Goal: Task Accomplishment & Management: Use online tool/utility

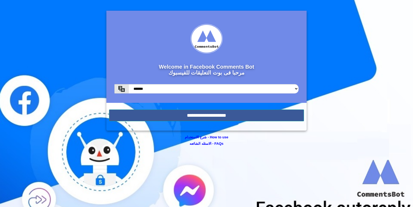
drag, startPoint x: 0, startPoint y: 0, endPoint x: 198, endPoint y: 109, distance: 226.4
click at [199, 109] on form "Welcome in Facebook Comments Bot مرحبا فى بوت التعليقات للفيسبوك ******* ******…" at bounding box center [206, 71] width 200 height 120
click at [201, 116] on input "**********" at bounding box center [206, 115] width 195 height 12
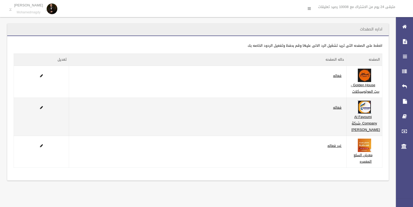
click at [368, 114] on img at bounding box center [364, 106] width 13 height 13
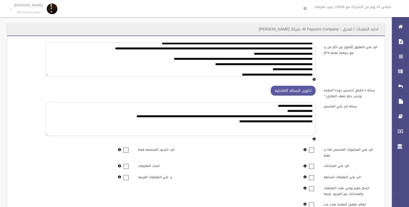
scroll to position [73, 0]
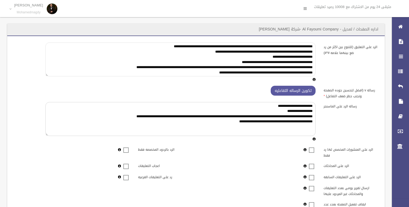
click at [213, 75] on textarea "الرد على التعليق (للتنوع بين اكثر من رد ضع بينهما علامه #*#)" at bounding box center [180, 59] width 270 height 34
click at [213, 71] on textarea "الرد على التعليق (للتنوع بين اكثر من رد ضع بينهما علامه #*#)" at bounding box center [180, 59] width 270 height 34
click at [197, 53] on textarea "الرد على التعليق (للتنوع بين اكثر من رد ضع بينهما علامه #*#)" at bounding box center [180, 59] width 270 height 34
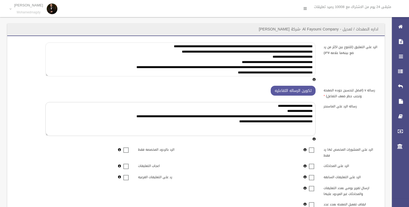
click at [167, 52] on textarea "الرد على التعليق (للتنوع بين اكثر من رد ضع بينهما علامه #*#)" at bounding box center [180, 59] width 270 height 34
click at [166, 52] on textarea "الرد على التعليق (للتنوع بين اكثر من رد ضع بينهما علامه #*#)" at bounding box center [180, 59] width 270 height 34
click at [166, 53] on textarea "الرد على التعليق (للتنوع بين اكثر من رد ضع بينهما علامه #*#)" at bounding box center [180, 59] width 270 height 34
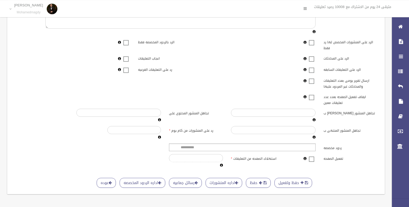
scroll to position [111, 0]
type textarea "**********"
click at [284, 178] on button "حفظ وتفعيل" at bounding box center [293, 183] width 38 height 10
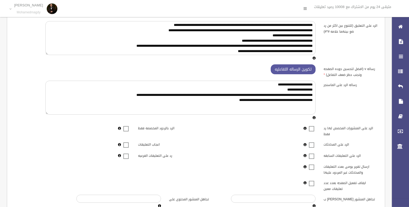
scroll to position [0, 0]
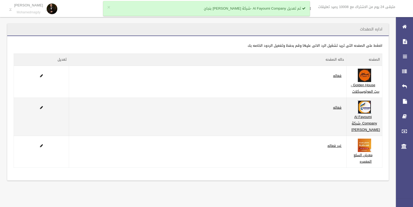
click at [371, 114] on img at bounding box center [364, 106] width 13 height 13
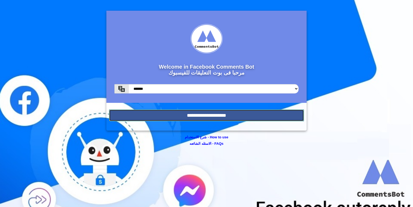
click at [173, 113] on input "**********" at bounding box center [206, 115] width 195 height 12
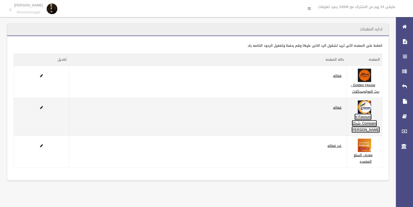
click at [360, 125] on link "Al Fayoumi Company -شركة الفيومى" at bounding box center [365, 122] width 29 height 19
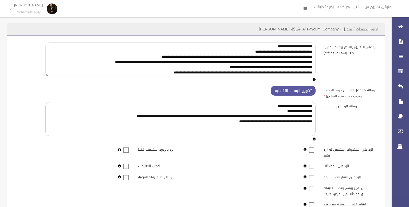
drag, startPoint x: 311, startPoint y: 57, endPoint x: 54, endPoint y: 59, distance: 256.3
click at [54, 59] on textarea "الرد على التعليق (للتنوع بين اكثر من رد ضع بينهما علامه #*#)" at bounding box center [180, 59] width 270 height 34
click at [74, 71] on textarea "الرد على التعليق (للتنوع بين اكثر من رد ضع بينهما علامه #*#)" at bounding box center [180, 59] width 270 height 34
click at [213, 47] on textarea "الرد على التعليق (للتنوع بين اكثر من رد ضع بينهما علامه #*#)" at bounding box center [180, 59] width 270 height 34
drag, startPoint x: 312, startPoint y: 53, endPoint x: 212, endPoint y: 66, distance: 100.8
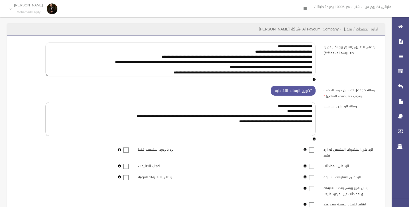
click at [212, 66] on textarea "الرد على التعليق (للتنوع بين اكثر من رد ضع بينهما علامه #*#)" at bounding box center [180, 59] width 270 height 34
click at [208, 67] on textarea "الرد على التعليق (للتنوع بين اكثر من رد ضع بينهما علامه #*#)" at bounding box center [180, 59] width 270 height 34
drag, startPoint x: 312, startPoint y: 53, endPoint x: 54, endPoint y: 65, distance: 257.6
click at [54, 65] on textarea "الرد على التعليق (للتنوع بين اكثر من رد ضع بينهما علامه #*#)" at bounding box center [180, 59] width 270 height 34
click at [170, 68] on textarea "الرد على التعليق (للتنوع بين اكثر من رد ضع بينهما علامه #*#)" at bounding box center [180, 59] width 270 height 34
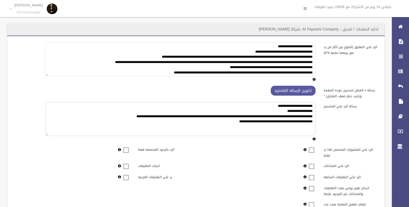
drag, startPoint x: 311, startPoint y: 57, endPoint x: 56, endPoint y: 61, distance: 255.5
click at [56, 61] on textarea "الرد على التعليق (للتنوع بين اكثر من رد ضع بينهما علامه #*#)" at bounding box center [180, 59] width 270 height 34
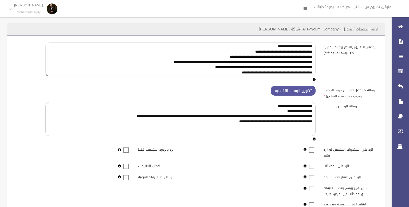
drag, startPoint x: 311, startPoint y: 68, endPoint x: 254, endPoint y: 71, distance: 57.7
click at [145, 60] on textarea "الرد على التعليق (للتنوع بين اكثر من رد ضع بينهما علامه #*#)" at bounding box center [180, 59] width 270 height 34
drag, startPoint x: 311, startPoint y: 62, endPoint x: 138, endPoint y: 66, distance: 172.6
click at [138, 66] on textarea "الرد على التعليق (للتنوع بين اكثر من رد ضع بينهما علامه #*#)" at bounding box center [180, 59] width 270 height 34
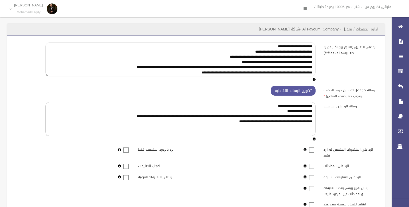
click at [265, 47] on textarea "الرد على التعليق (للتنوع بين اكثر من رد ضع بينهما علامه #*#)" at bounding box center [180, 59] width 270 height 34
click at [241, 51] on textarea "الرد على التعليق (للتنوع بين اكثر من رد ضع بينهما علامه #*#)" at bounding box center [180, 59] width 270 height 34
click at [310, 52] on textarea "الرد على التعليق (للتنوع بين اكثر من رد ضع بينهما علامه #*#)" at bounding box center [180, 59] width 270 height 34
drag, startPoint x: 310, startPoint y: 52, endPoint x: 228, endPoint y: 51, distance: 81.9
click at [228, 51] on textarea "الرد على التعليق (للتنوع بين اكثر من رد ضع بينهما علامه #*#)" at bounding box center [180, 59] width 270 height 34
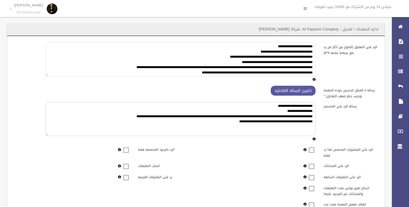
drag, startPoint x: 243, startPoint y: 56, endPoint x: 215, endPoint y: 57, distance: 28.5
click at [215, 57] on textarea "الرد على التعليق (للتنوع بين اكثر من رد ضع بينهما علامه #*#)" at bounding box center [180, 59] width 270 height 34
click at [270, 55] on textarea "الرد على التعليق (للتنوع بين اكثر من رد ضع بينهما علامه #*#)" at bounding box center [180, 59] width 270 height 34
click at [271, 56] on textarea "الرد على التعليق (للتنوع بين اكثر من رد ضع بينهما علامه #*#)" at bounding box center [180, 59] width 270 height 34
click at [272, 57] on textarea "الرد على التعليق (للتنوع بين اكثر من رد ضع بينهما علامه #*#)" at bounding box center [180, 59] width 270 height 34
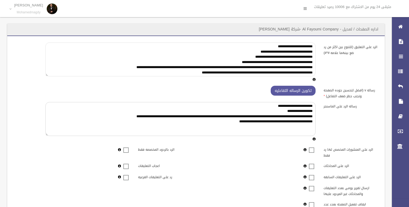
click at [272, 57] on textarea "الرد على التعليق (للتنوع بين اكثر من رد ضع بينهما علامه #*#)" at bounding box center [180, 59] width 270 height 34
click at [275, 57] on textarea "الرد على التعليق (للتنوع بين اكثر من رد ضع بينهما علامه #*#)" at bounding box center [180, 59] width 270 height 34
drag, startPoint x: 277, startPoint y: 63, endPoint x: 310, endPoint y: 64, distance: 32.8
click at [310, 64] on textarea "الرد على التعليق (للتنوع بين اكثر من رد ضع بينهما علامه #*#)" at bounding box center [180, 59] width 270 height 34
click at [307, 59] on textarea "الرد على التعليق (للتنوع بين اكثر من رد ضع بينهما علامه #*#)" at bounding box center [180, 59] width 270 height 34
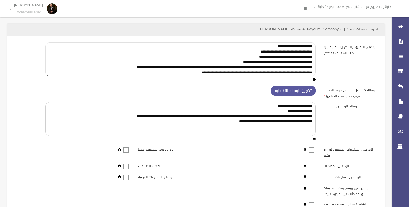
drag, startPoint x: 280, startPoint y: 60, endPoint x: 295, endPoint y: 63, distance: 14.9
click at [295, 63] on textarea "الرد على التعليق (للتنوع بين اكثر من رد ضع بينهما علامه #*#)" at bounding box center [180, 59] width 270 height 34
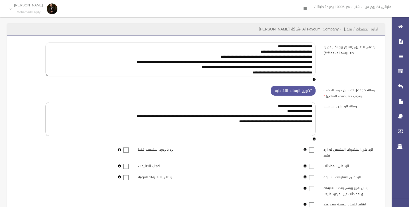
click at [247, 57] on textarea "الرد على التعليق (للتنوع بين اكثر من رد ضع بينهما علامه #*#)" at bounding box center [180, 59] width 270 height 34
click at [248, 56] on textarea "الرد على التعليق (للتنوع بين اكثر من رد ضع بينهما علامه #*#)" at bounding box center [180, 59] width 270 height 34
click at [222, 57] on textarea "الرد على التعليق (للتنوع بين اكثر من رد ضع بينهما علامه #*#)" at bounding box center [180, 59] width 270 height 34
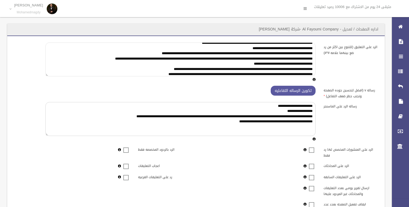
scroll to position [47, 0]
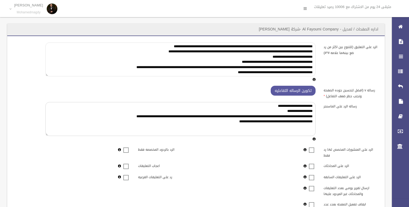
drag, startPoint x: 217, startPoint y: 66, endPoint x: 186, endPoint y: 101, distance: 47.0
click at [186, 76] on textarea "الرد على التعليق (للتنوع بين اكثر من رد ضع بينهما علامه #*#)" at bounding box center [180, 59] width 270 height 34
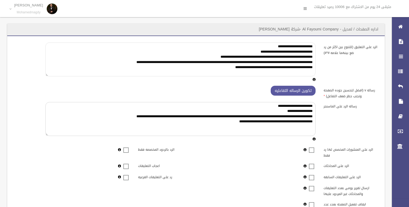
scroll to position [0, 0]
drag, startPoint x: 224, startPoint y: 67, endPoint x: 311, endPoint y: 45, distance: 89.7
click at [315, 45] on textarea "الرد على التعليق (للتنوع بين اكثر من رد ضع بينهما علامه #*#)" at bounding box center [180, 59] width 270 height 34
click at [210, 68] on textarea "الرد على التعليق (للتنوع بين اكثر من رد ضع بينهما علامه #*#)" at bounding box center [180, 59] width 270 height 34
paste textarea "**********"
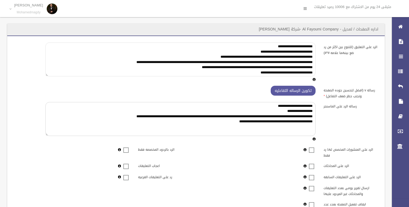
scroll to position [15, 0]
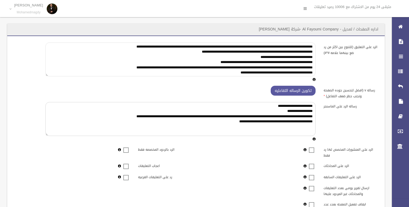
click at [102, 69] on textarea "الرد على التعليق (للتنوع بين اكثر من رد ضع بينهما علامه #*#)" at bounding box center [180, 59] width 270 height 34
click at [101, 69] on textarea "الرد على التعليق (للتنوع بين اكثر من رد ضع بينهما علامه #*#)" at bounding box center [180, 59] width 270 height 34
click at [112, 68] on textarea "الرد على التعليق (للتنوع بين اكثر من رد ضع بينهما علامه #*#)" at bounding box center [180, 59] width 270 height 34
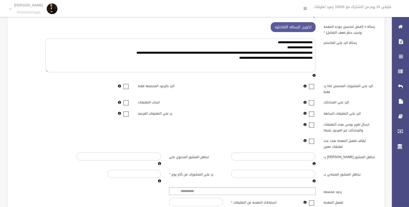
scroll to position [111, 0]
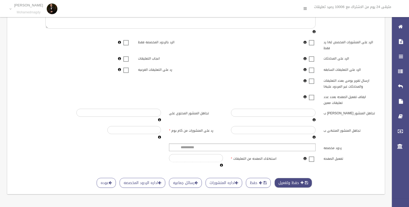
type textarea "**********"
click at [277, 179] on button "حفظ وتفعيل" at bounding box center [293, 183] width 38 height 10
click at [290, 178] on button "حفظ وتفعيل" at bounding box center [293, 183] width 38 height 10
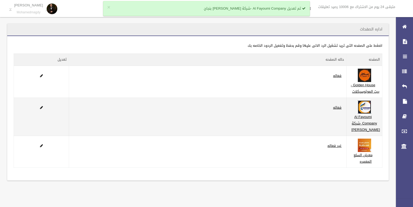
click at [371, 114] on img at bounding box center [364, 106] width 13 height 13
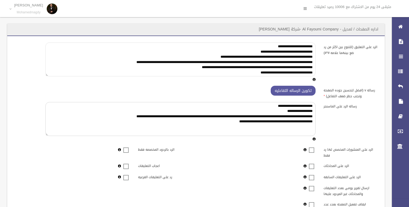
click at [311, 58] on textarea "**********" at bounding box center [180, 59] width 270 height 34
click at [309, 58] on textarea "**********" at bounding box center [180, 59] width 270 height 34
click at [312, 58] on textarea "**********" at bounding box center [180, 59] width 270 height 34
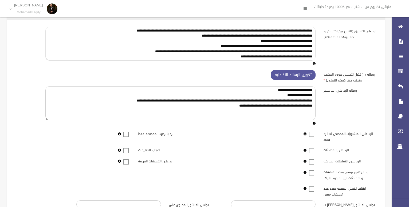
scroll to position [111, 0]
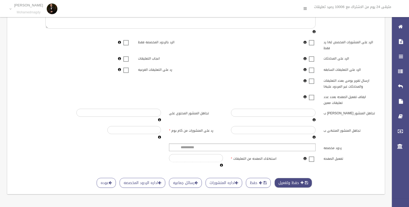
type textarea "**********"
drag, startPoint x: 286, startPoint y: 176, endPoint x: 288, endPoint y: 152, distance: 24.1
click at [286, 178] on button "حفظ وتفعيل" at bounding box center [293, 183] width 38 height 10
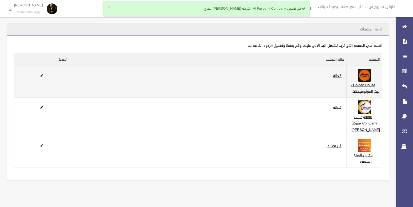
click at [365, 78] on img at bounding box center [364, 75] width 13 height 13
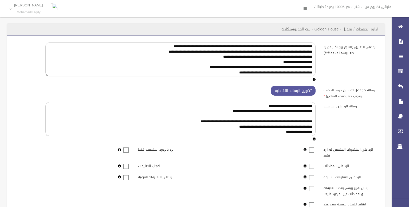
scroll to position [111, 0]
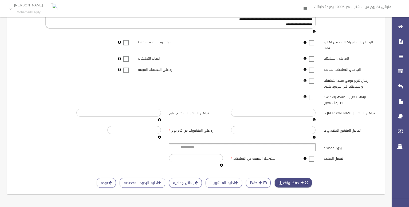
click at [294, 181] on button "حفظ وتفعيل" at bounding box center [293, 183] width 38 height 10
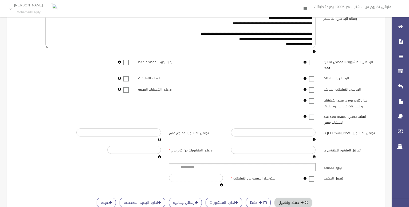
scroll to position [0, 0]
